Goal: Complete application form

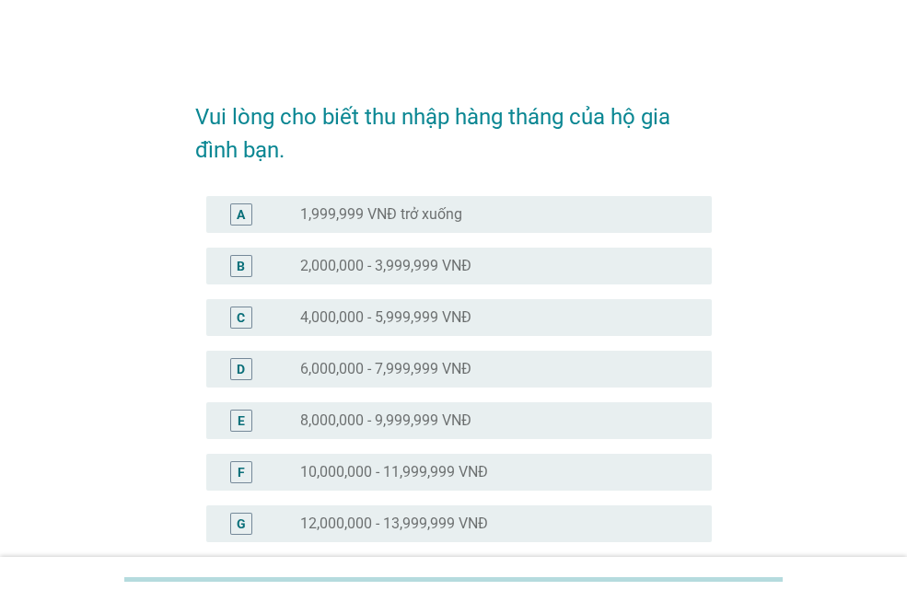
click at [389, 477] on label "10,000,000 - 11,999,999 VNĐ" at bounding box center [394, 472] width 188 height 18
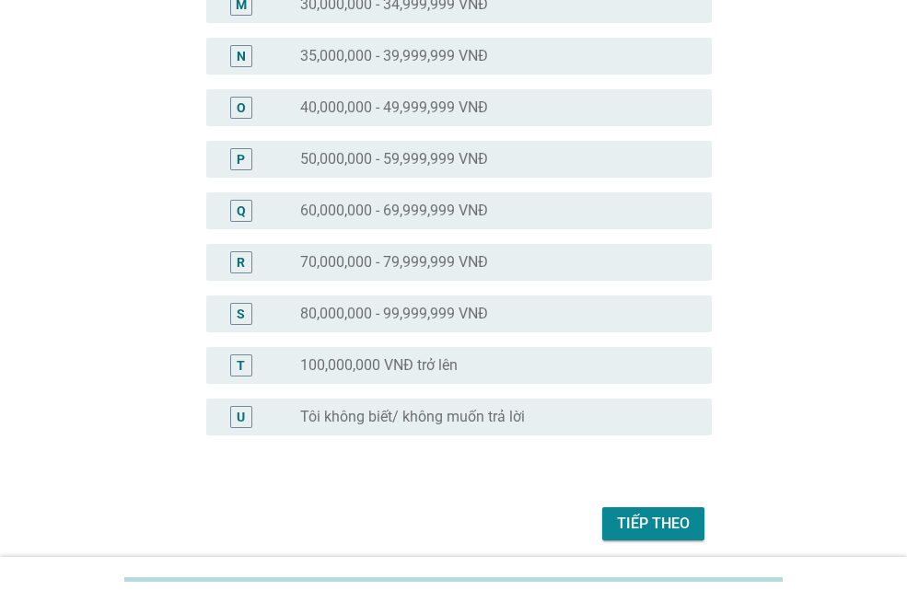
scroll to position [552, 0]
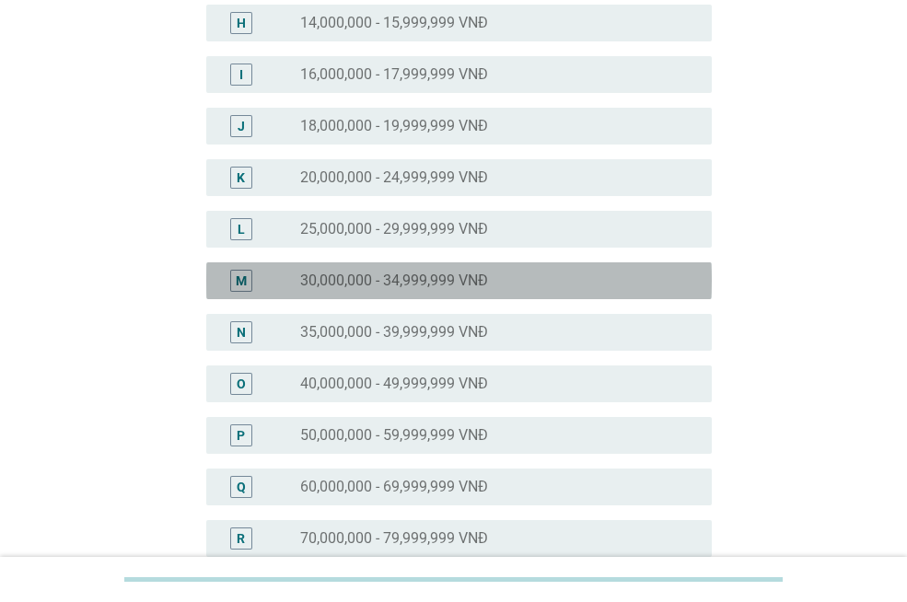
click at [398, 286] on label "30,000,000 - 34,999,999 VNĐ" at bounding box center [394, 281] width 188 height 18
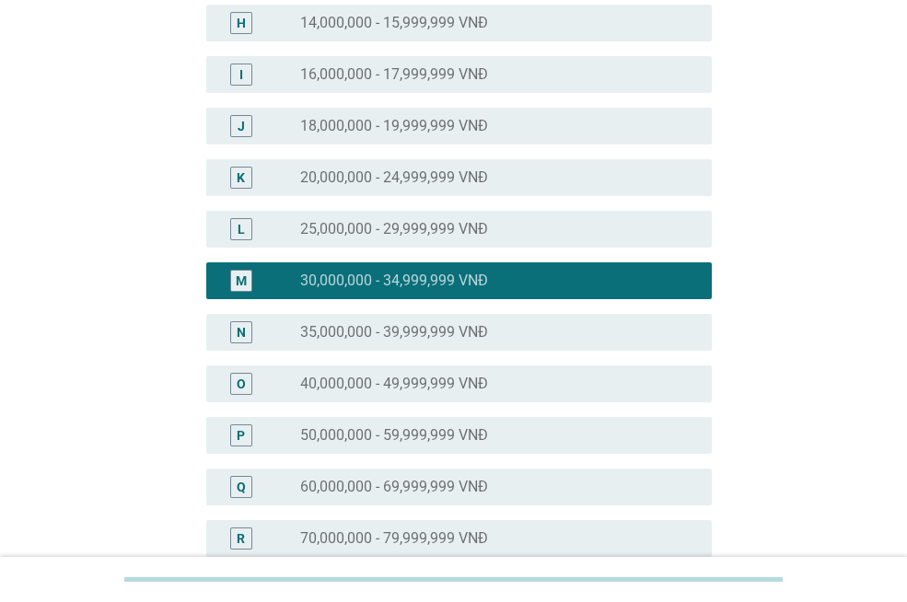
scroll to position [899, 0]
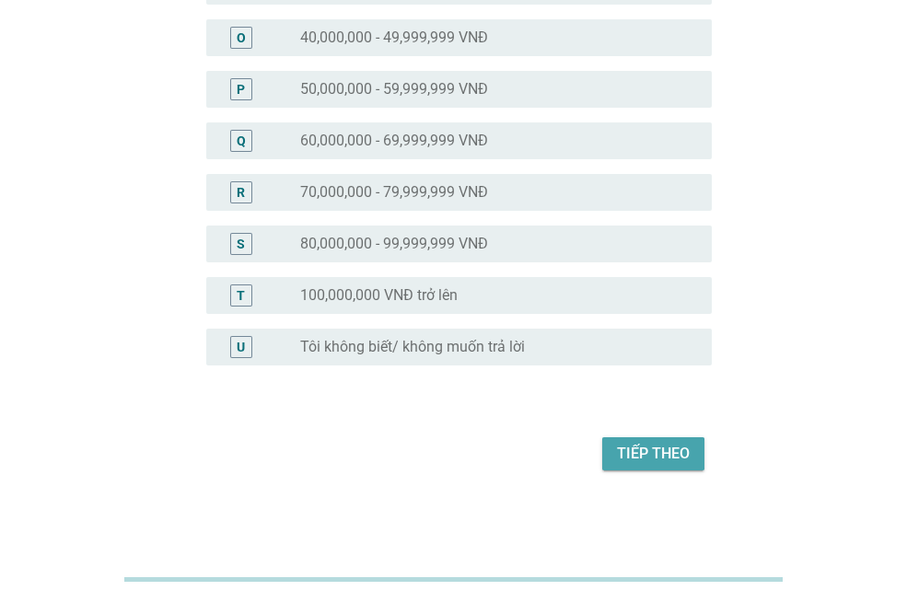
click at [631, 455] on div "Tiếp theo" at bounding box center [653, 454] width 73 height 22
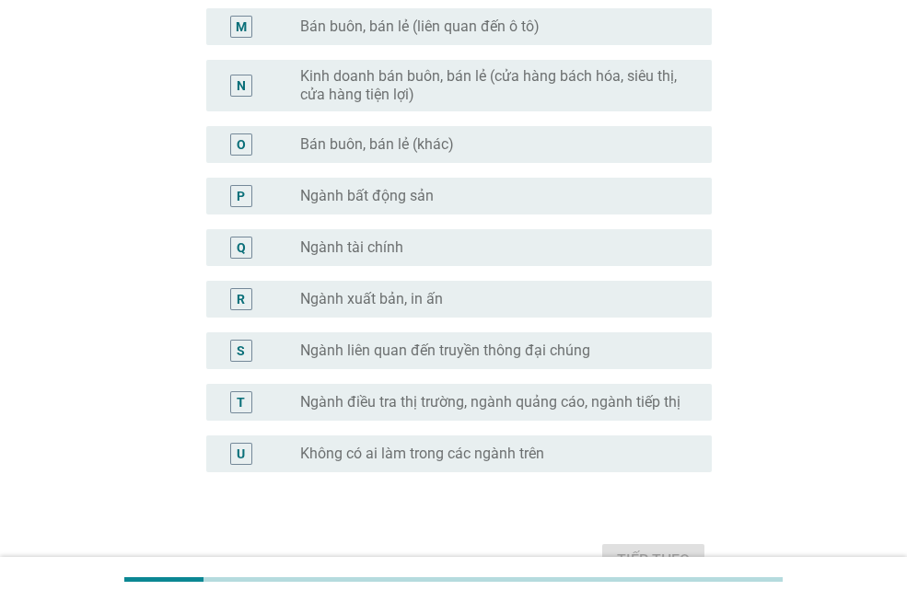
scroll to position [0, 0]
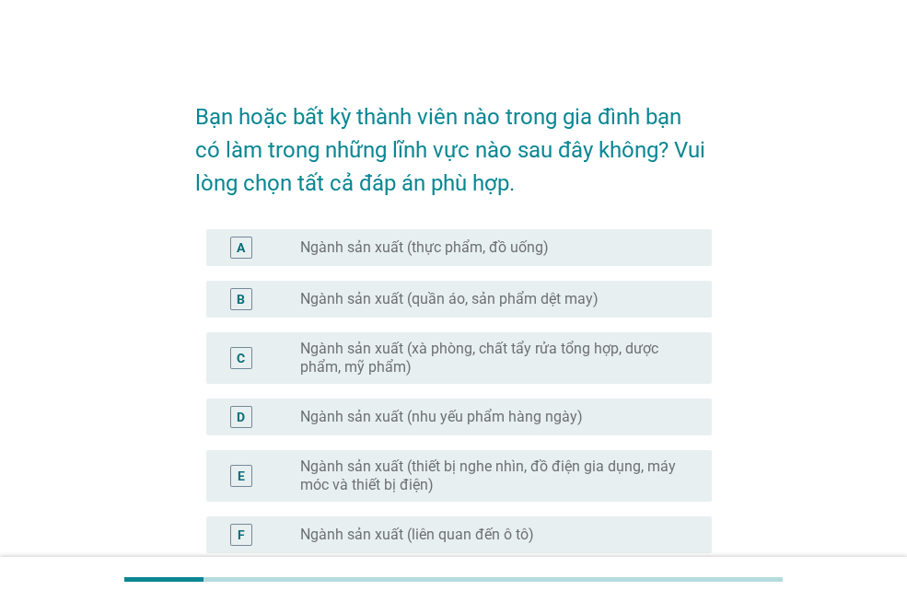
click at [462, 246] on label "Ngành sản xuất (thực phẩm, đồ uống)" at bounding box center [424, 247] width 249 height 18
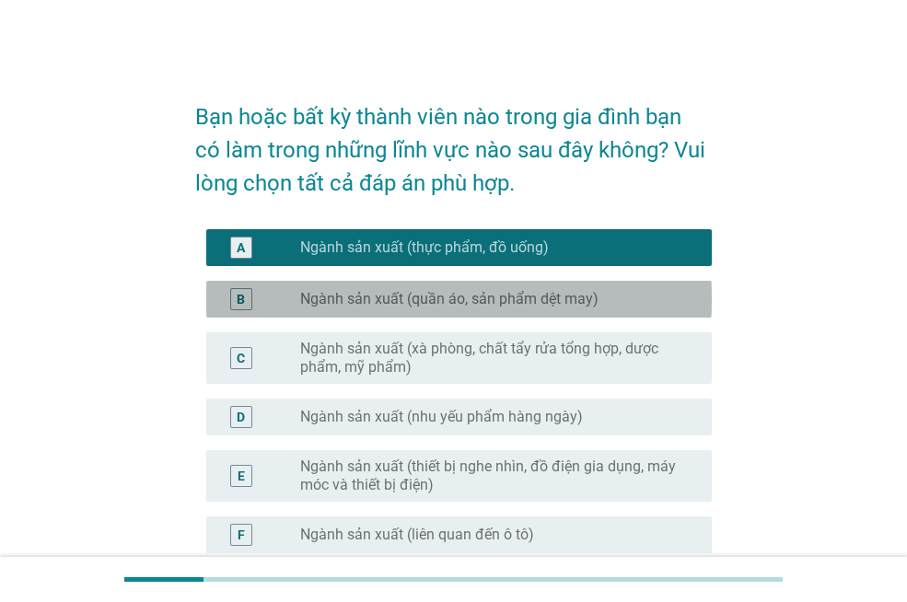
click at [472, 285] on div "B radio_button_unchecked Ngành sản xuất (quần áo, sản phẩm dệt may)" at bounding box center [458, 299] width 505 height 37
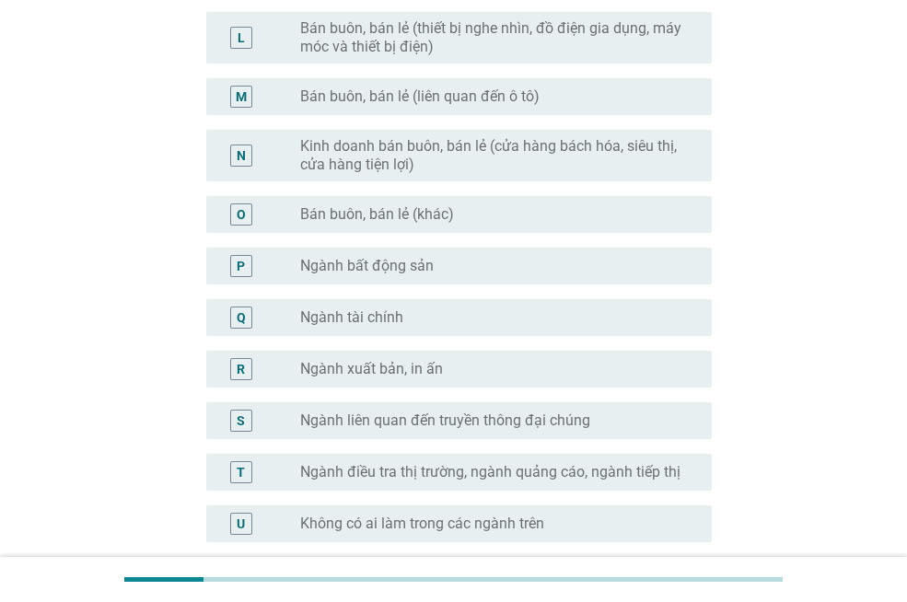
scroll to position [1005, 0]
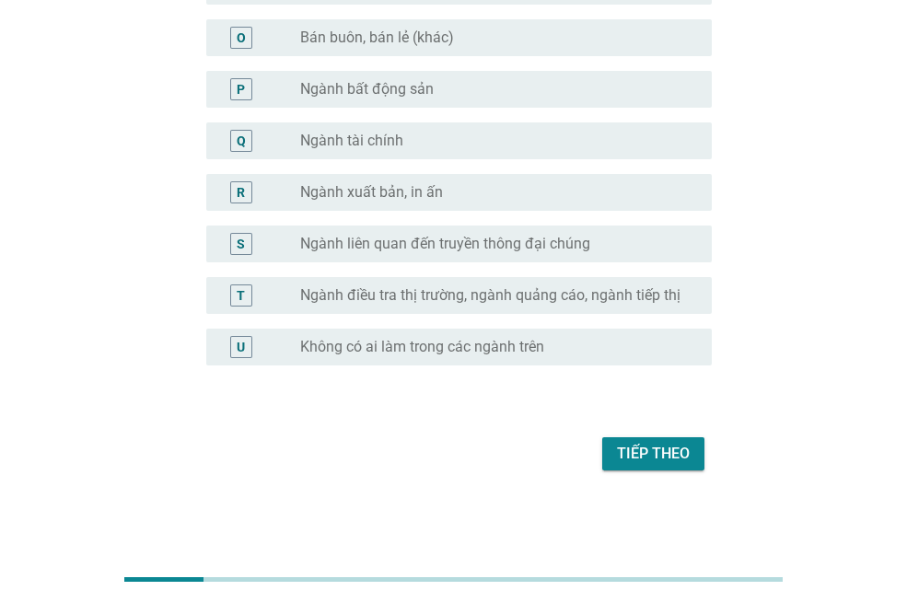
click at [651, 472] on div "Tiếp theo" at bounding box center [453, 454] width 517 height 44
click at [652, 461] on div "Tiếp theo" at bounding box center [653, 454] width 73 height 22
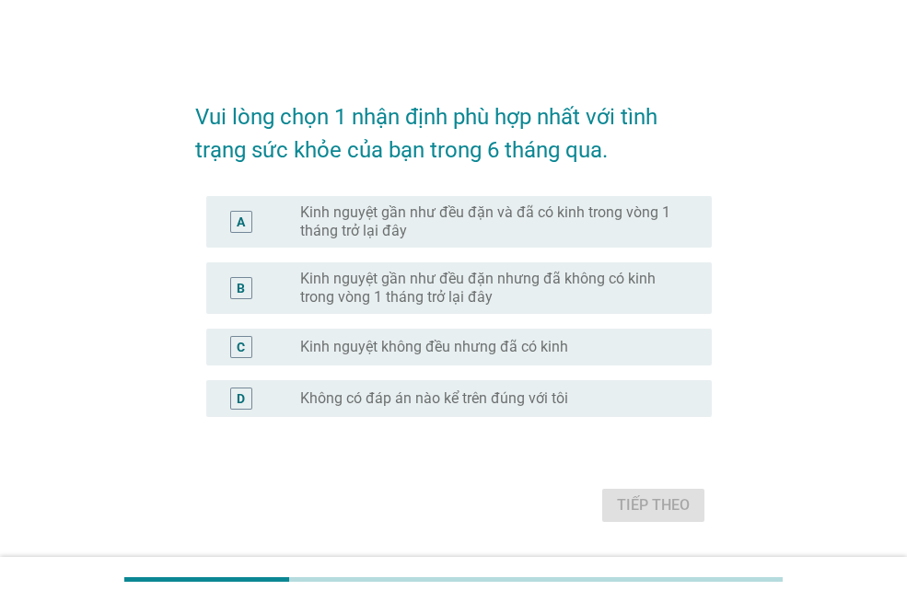
click at [427, 279] on label "Kinh nguyệt gần như đều đặn nhưng đã không có kinh trong vòng 1 tháng trở lại đ…" at bounding box center [491, 288] width 382 height 37
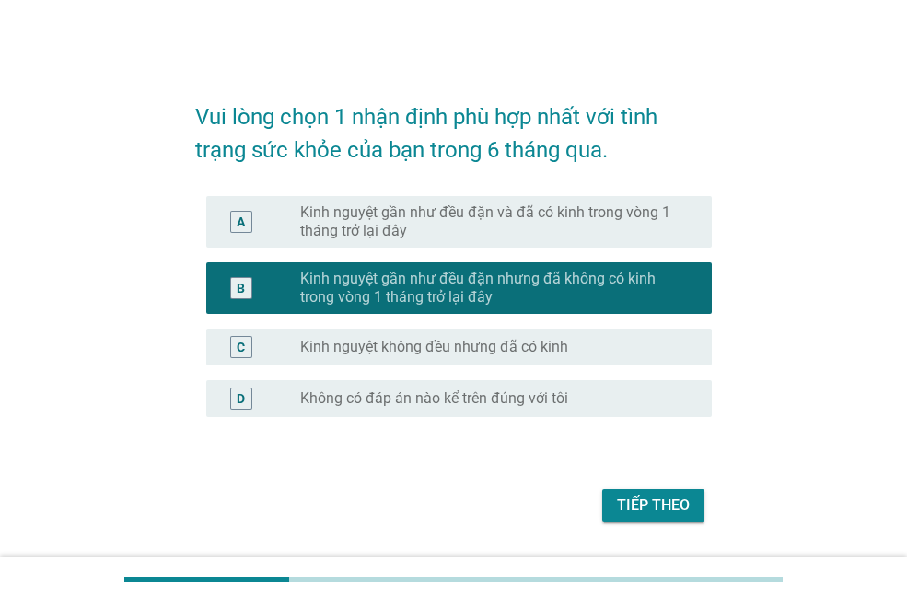
click at [645, 499] on div "Tiếp theo" at bounding box center [653, 505] width 73 height 22
